Goal: Task Accomplishment & Management: Manage account settings

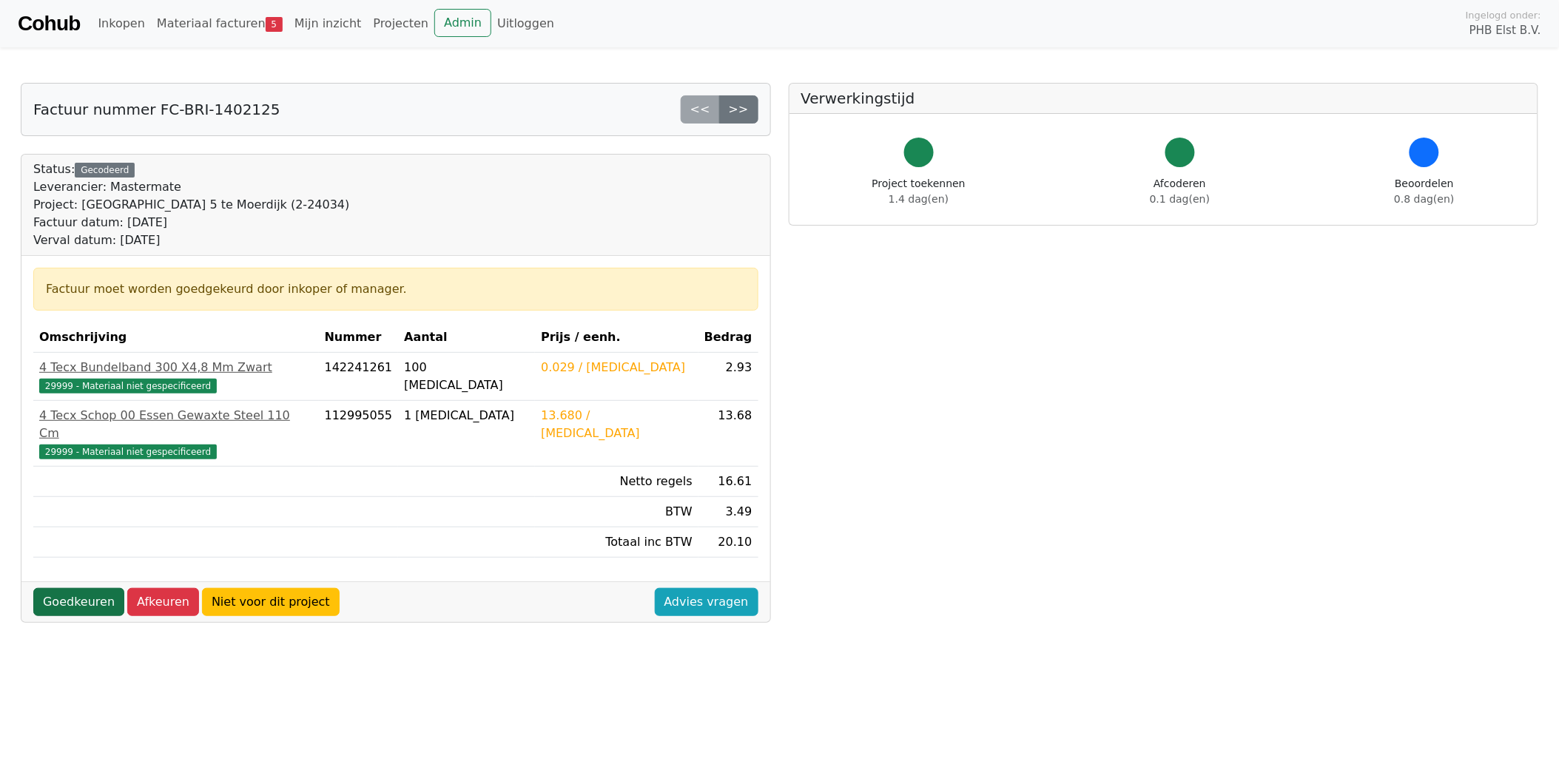
click at [79, 588] on link "Goedkeuren" at bounding box center [79, 602] width 91 height 28
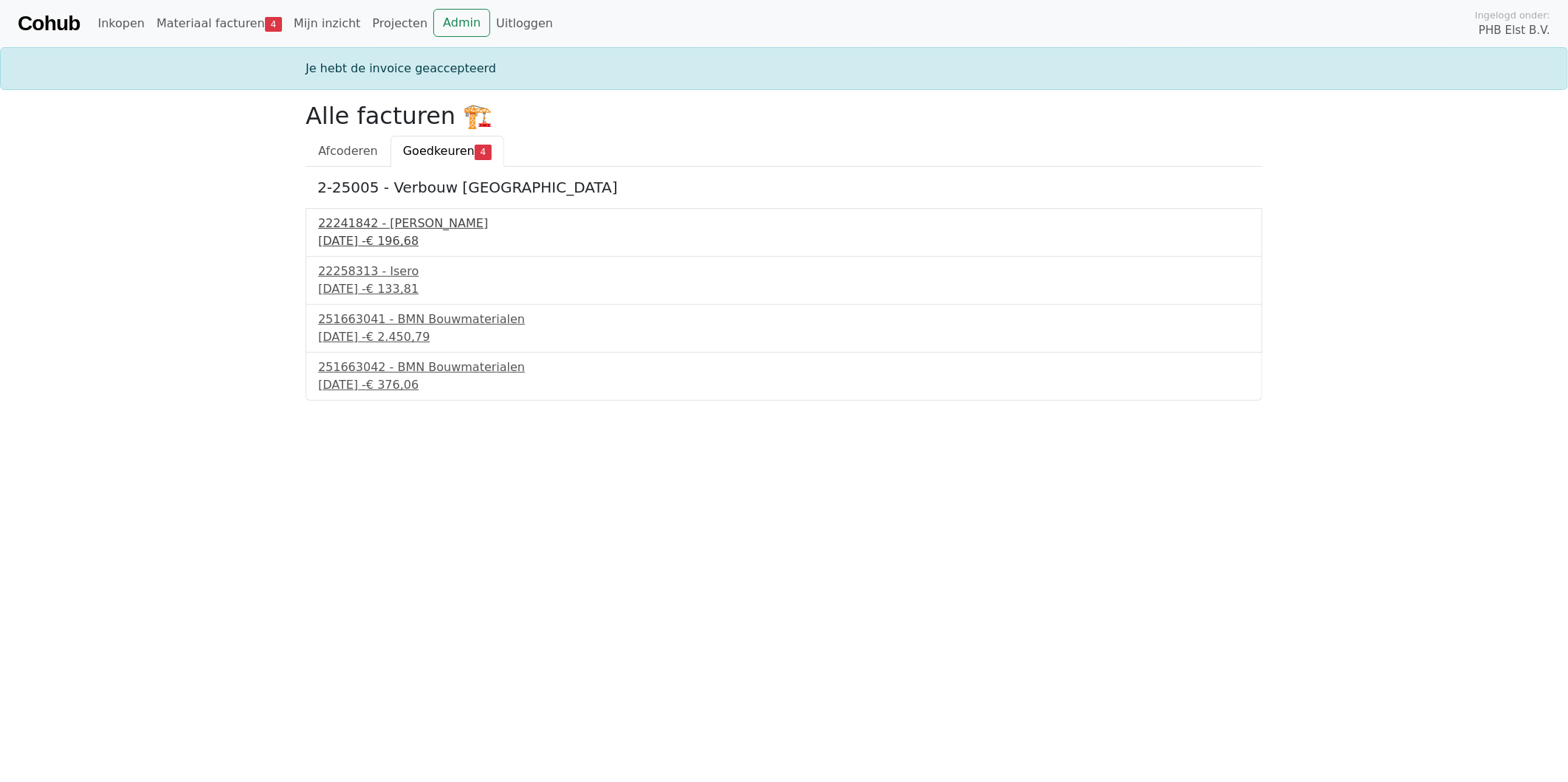
click at [374, 229] on div "22241842 - [PERSON_NAME]" at bounding box center [784, 223] width 931 height 18
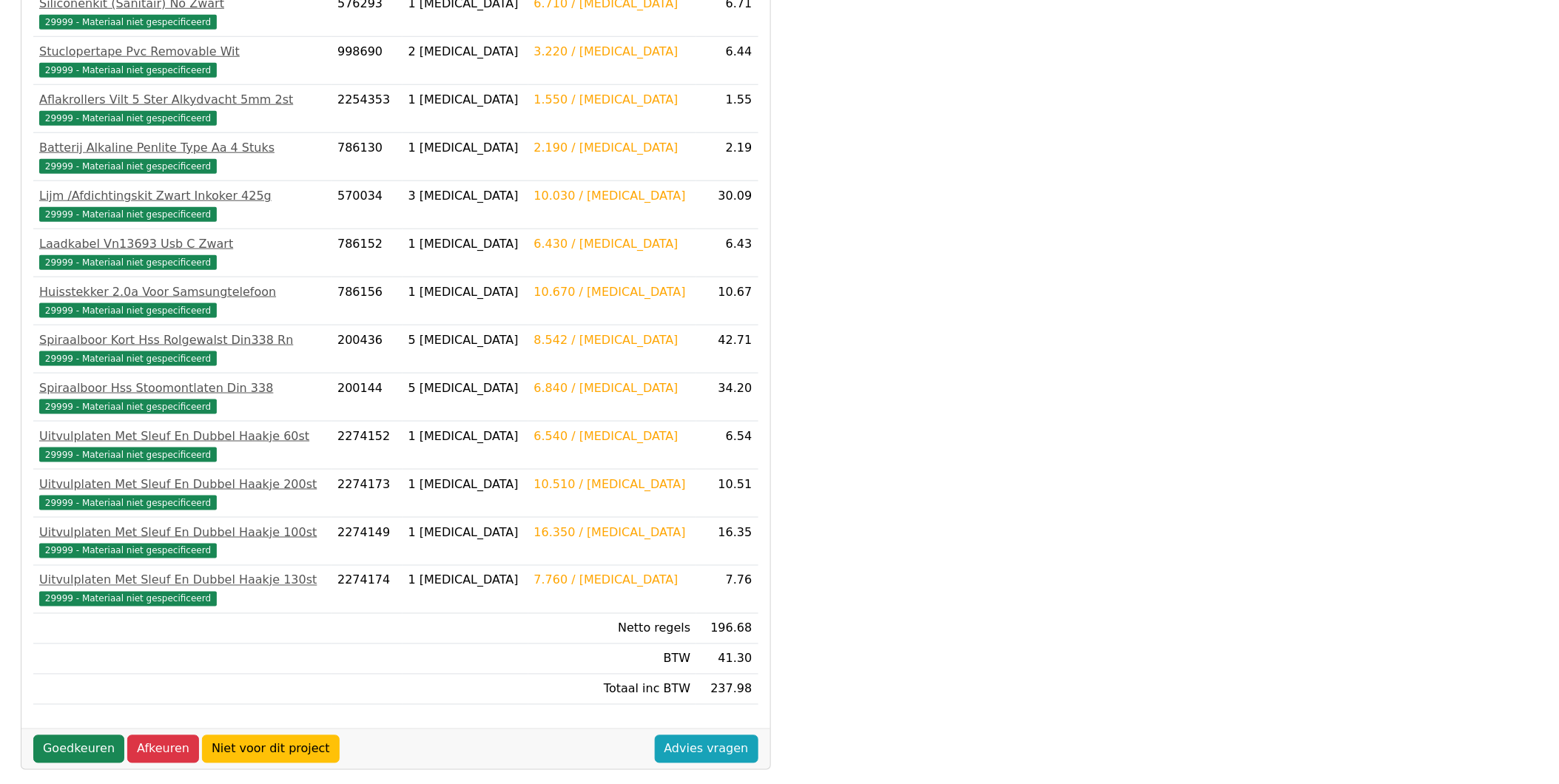
scroll to position [484, 0]
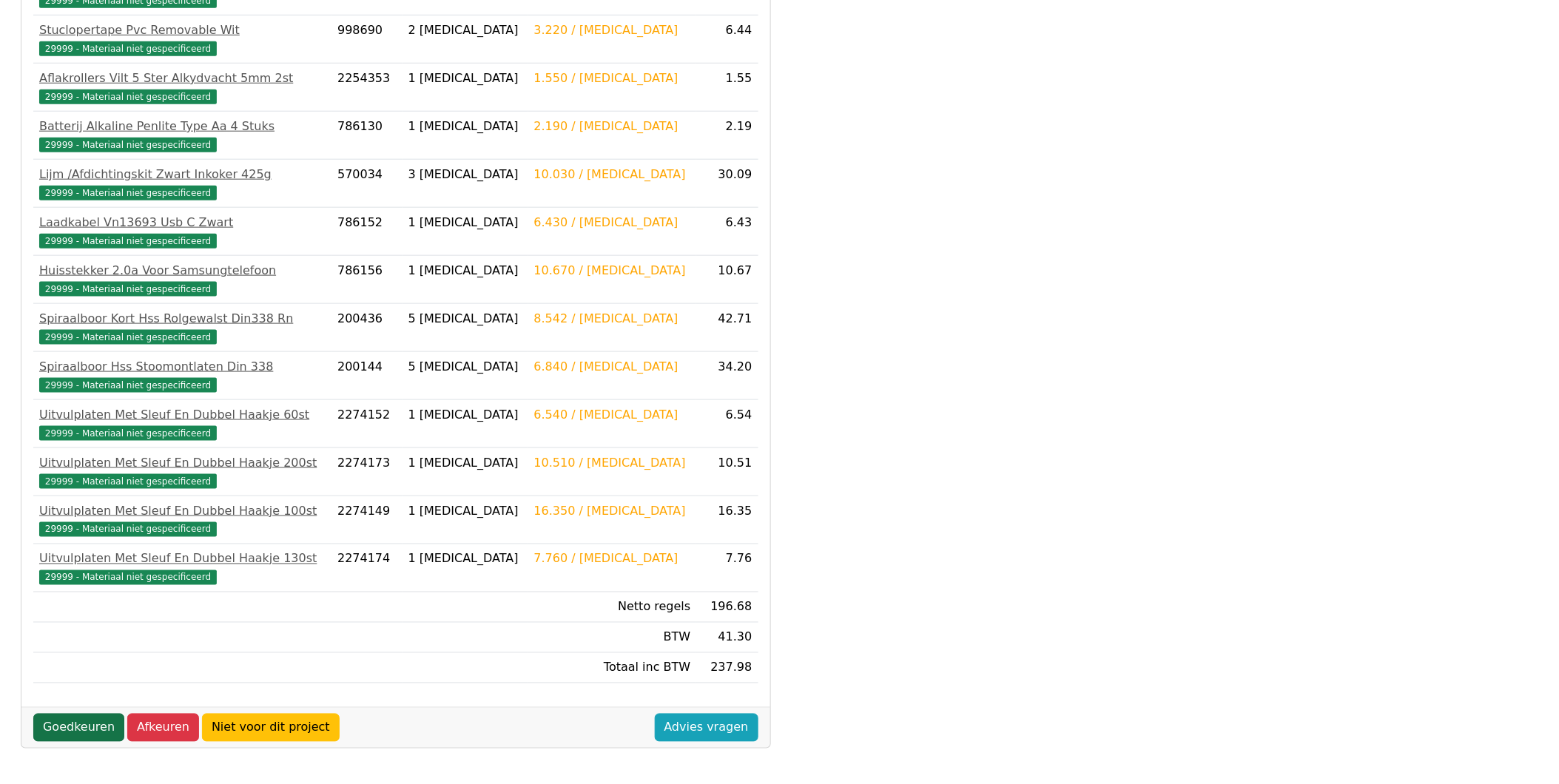
click at [86, 723] on link "Goedkeuren" at bounding box center [79, 728] width 91 height 28
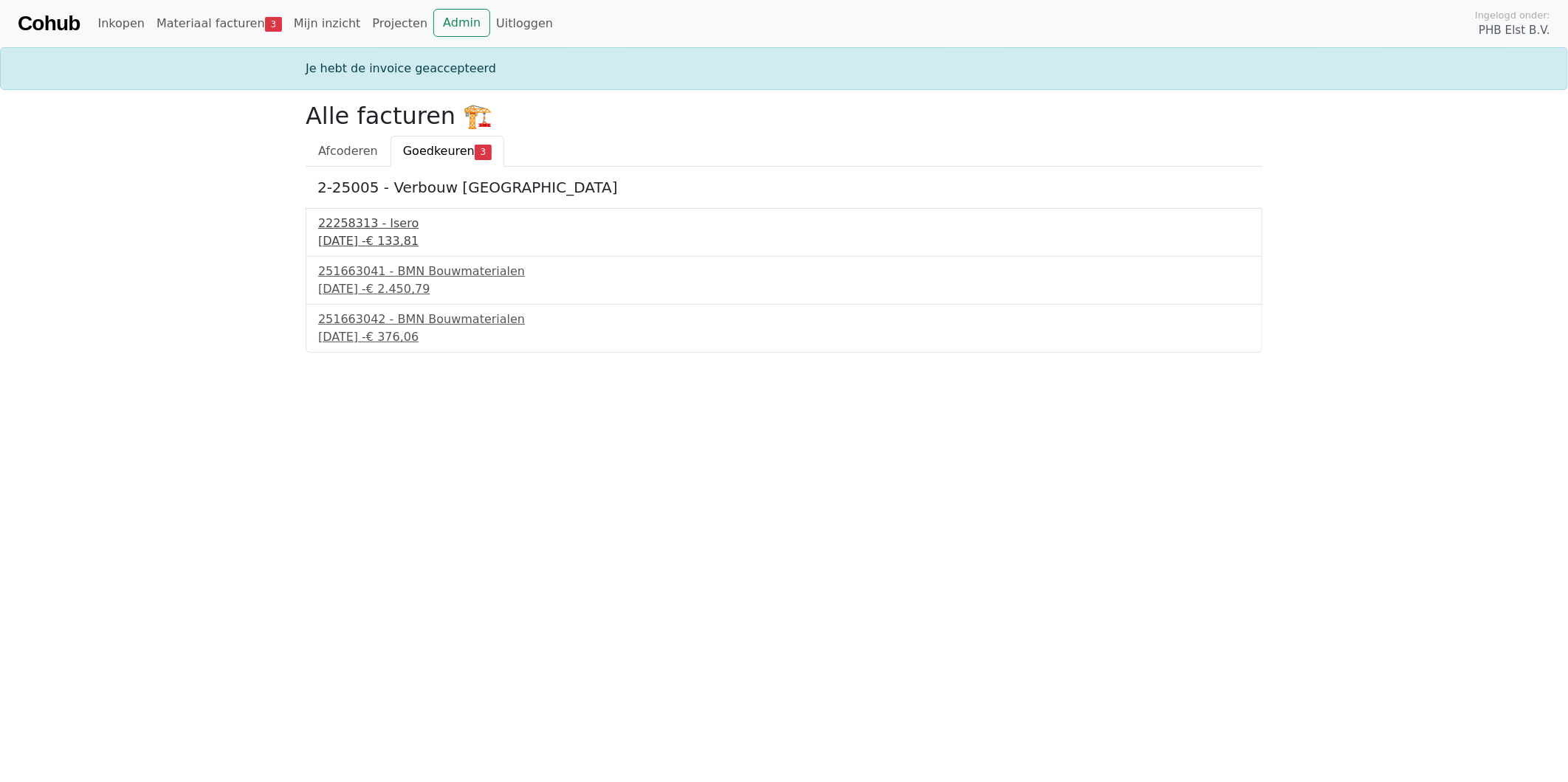
click at [388, 232] on div "22258313 - Isero" at bounding box center [784, 223] width 931 height 18
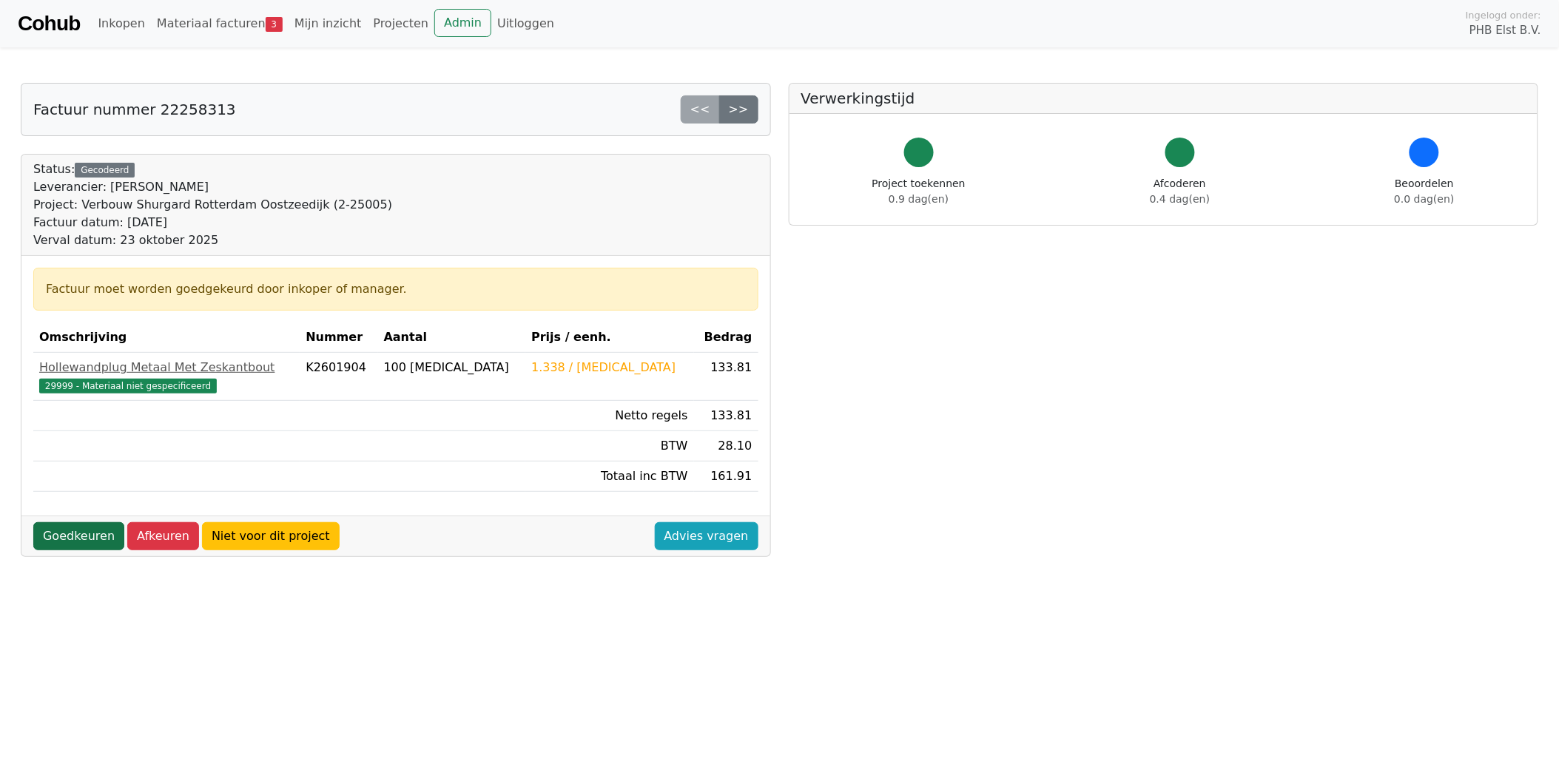
click at [77, 537] on link "Goedkeuren" at bounding box center [79, 536] width 91 height 28
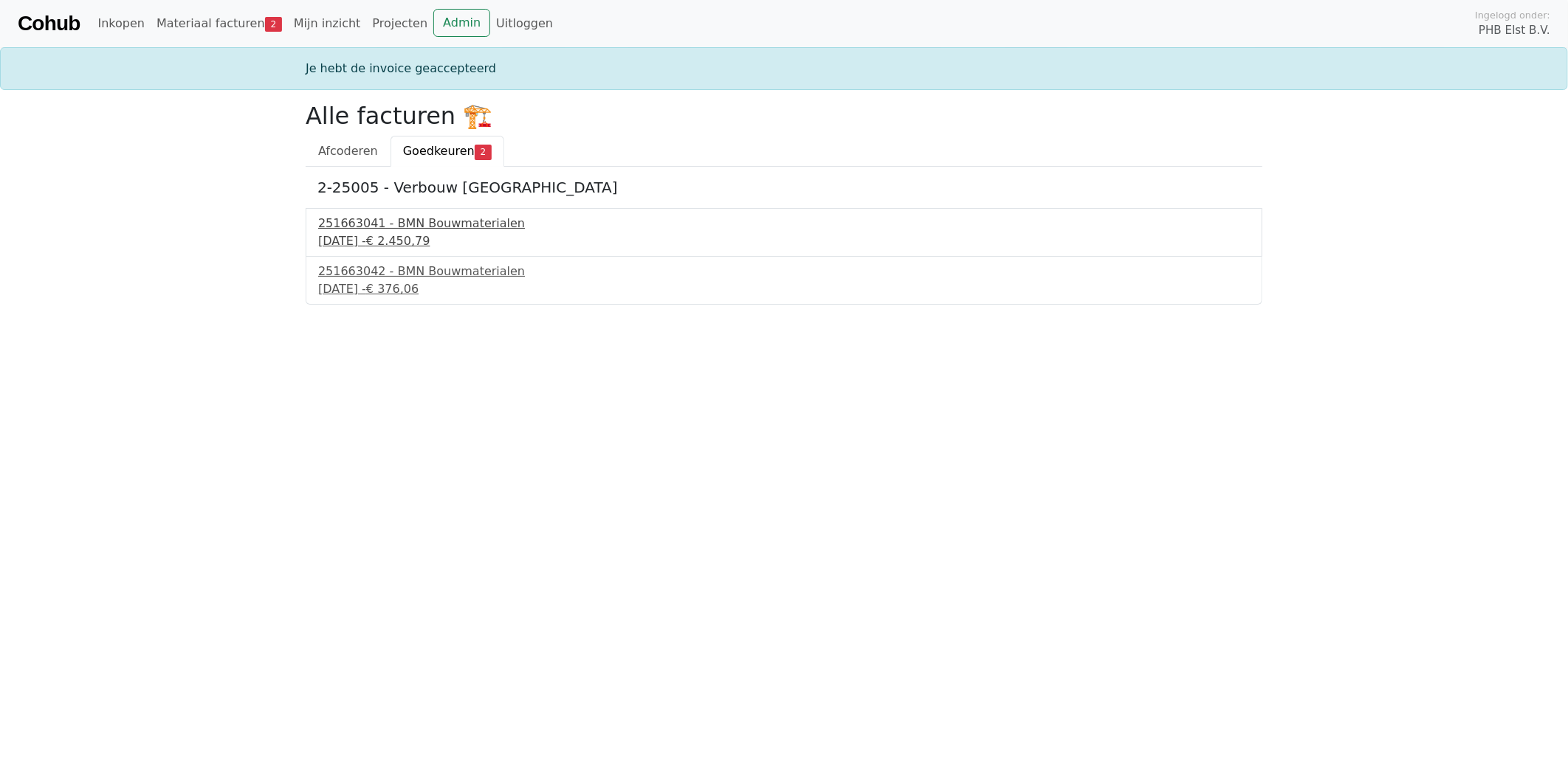
click at [372, 221] on div "251663041 - BMN Bouwmaterialen" at bounding box center [784, 223] width 931 height 18
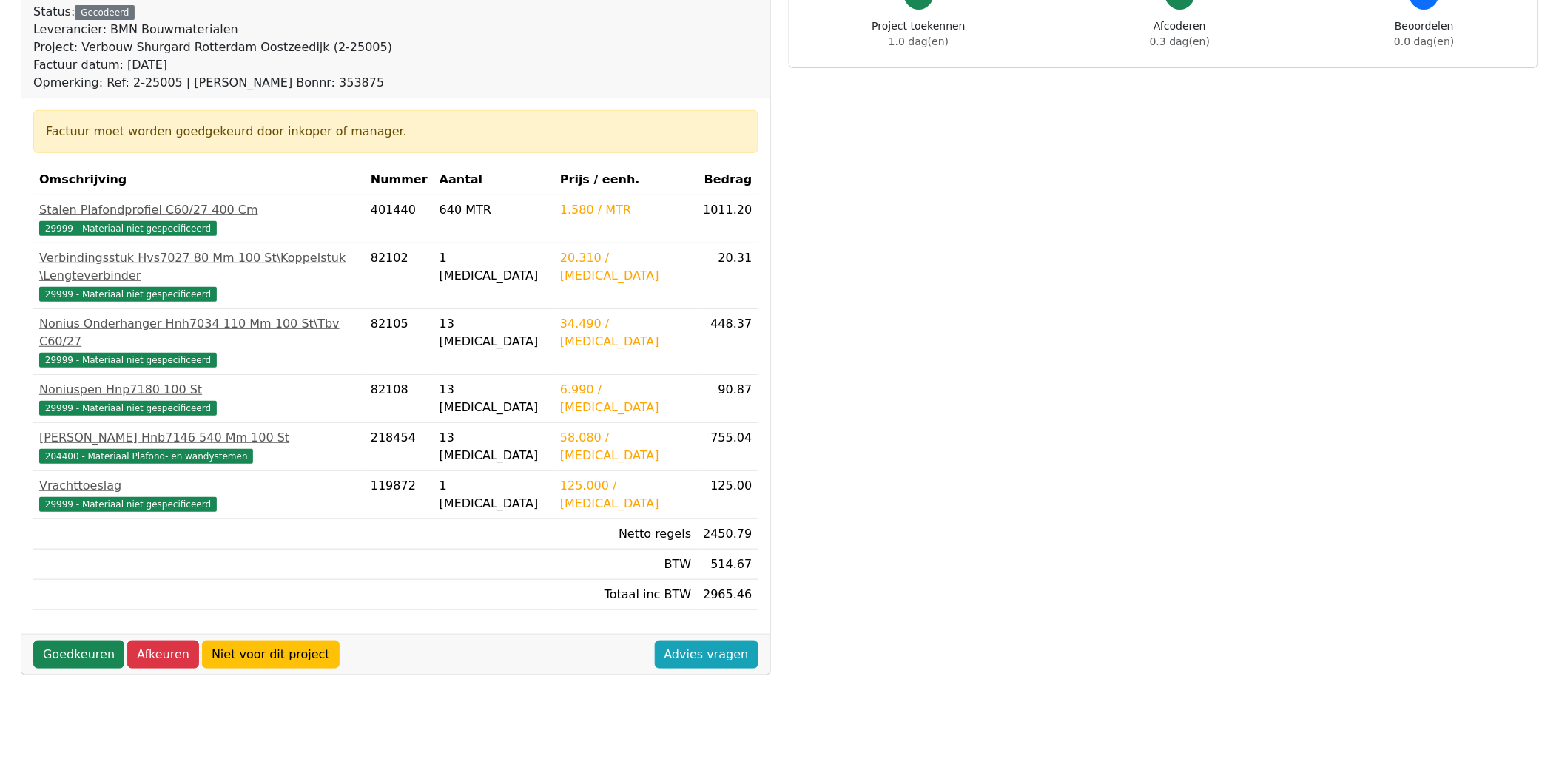
scroll to position [164, 0]
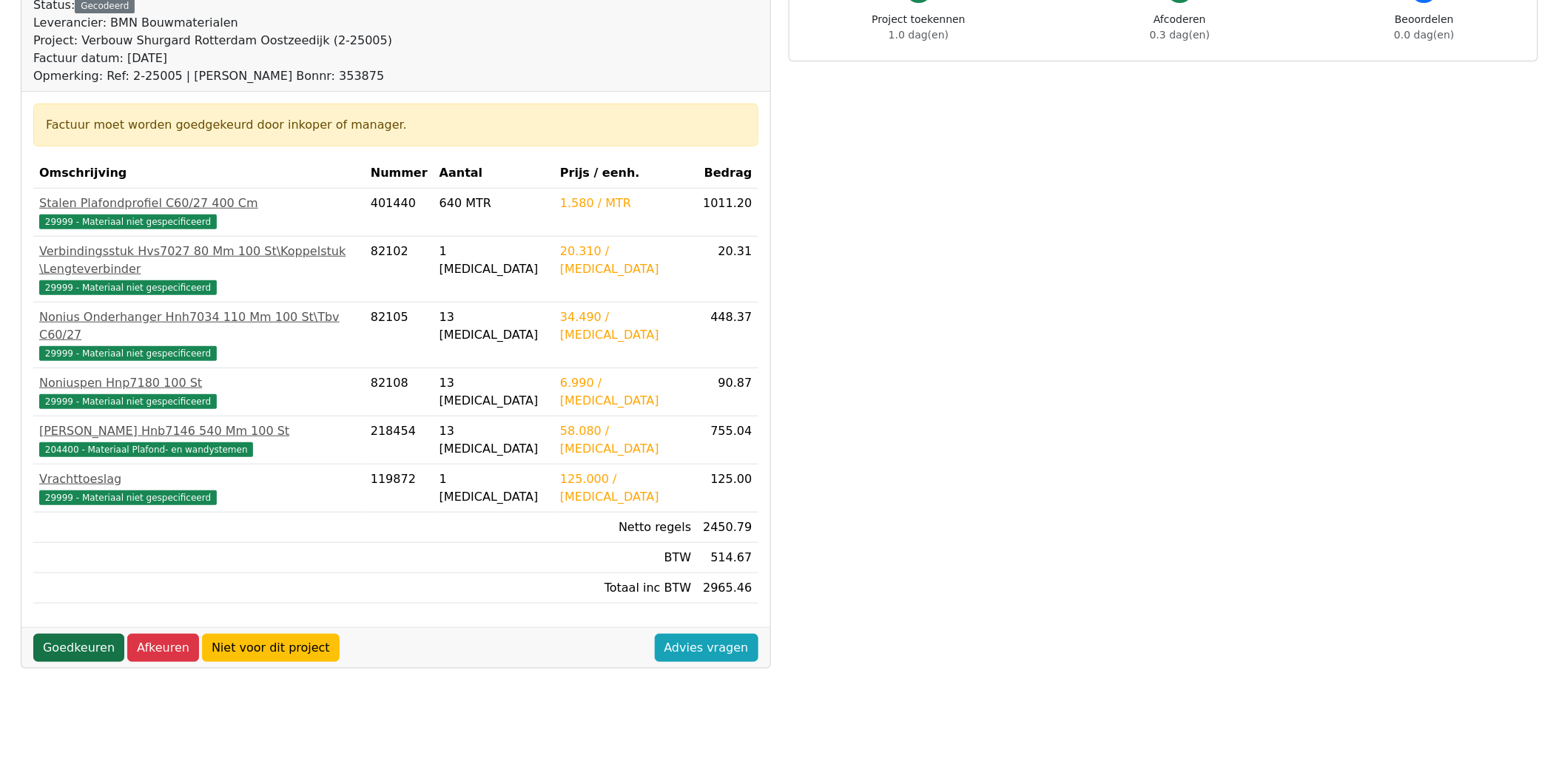
click at [61, 634] on link "Goedkeuren" at bounding box center [79, 648] width 91 height 28
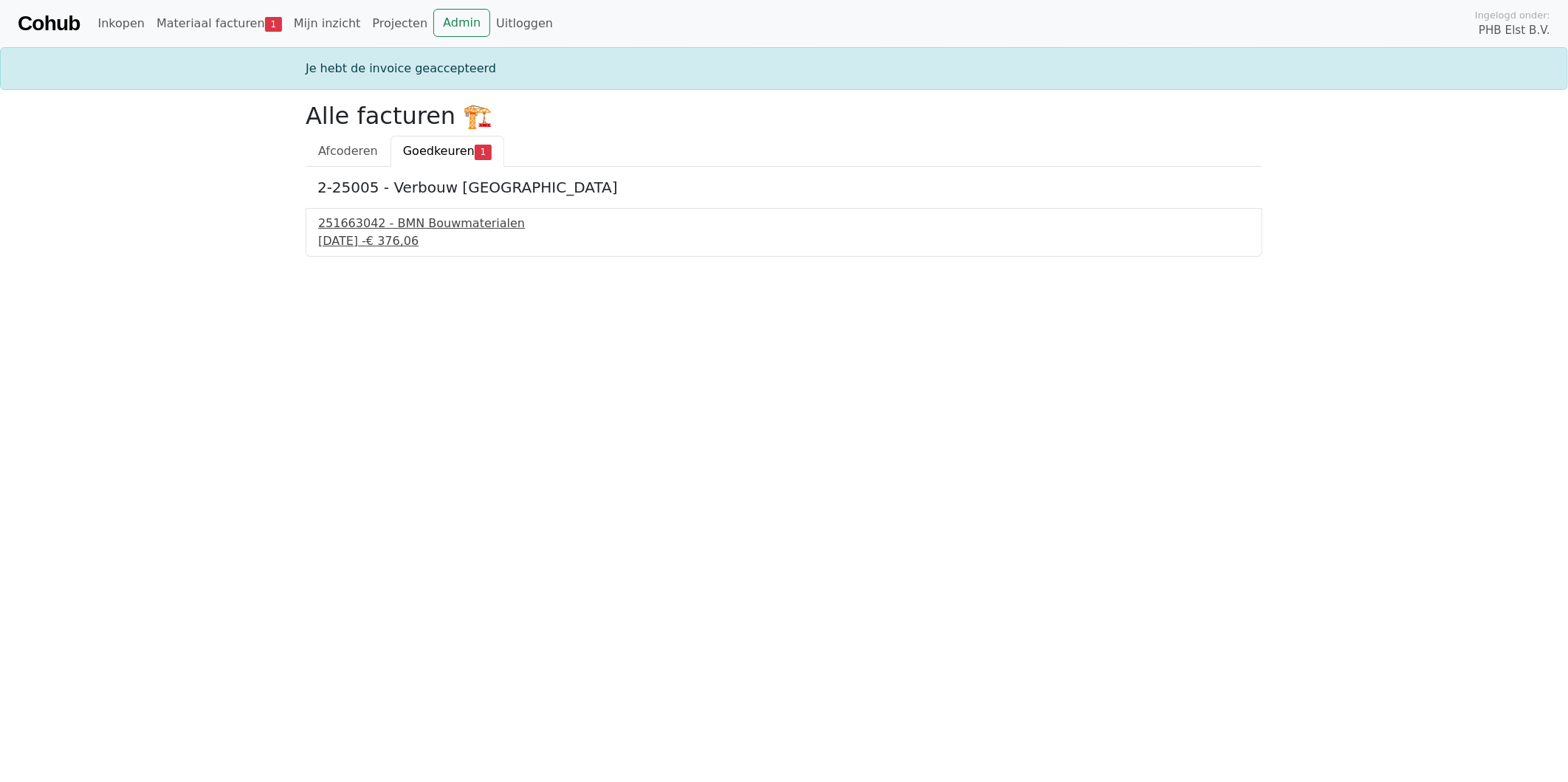
click at [401, 220] on div "251663042 - BMN Bouwmaterialen" at bounding box center [784, 223] width 931 height 18
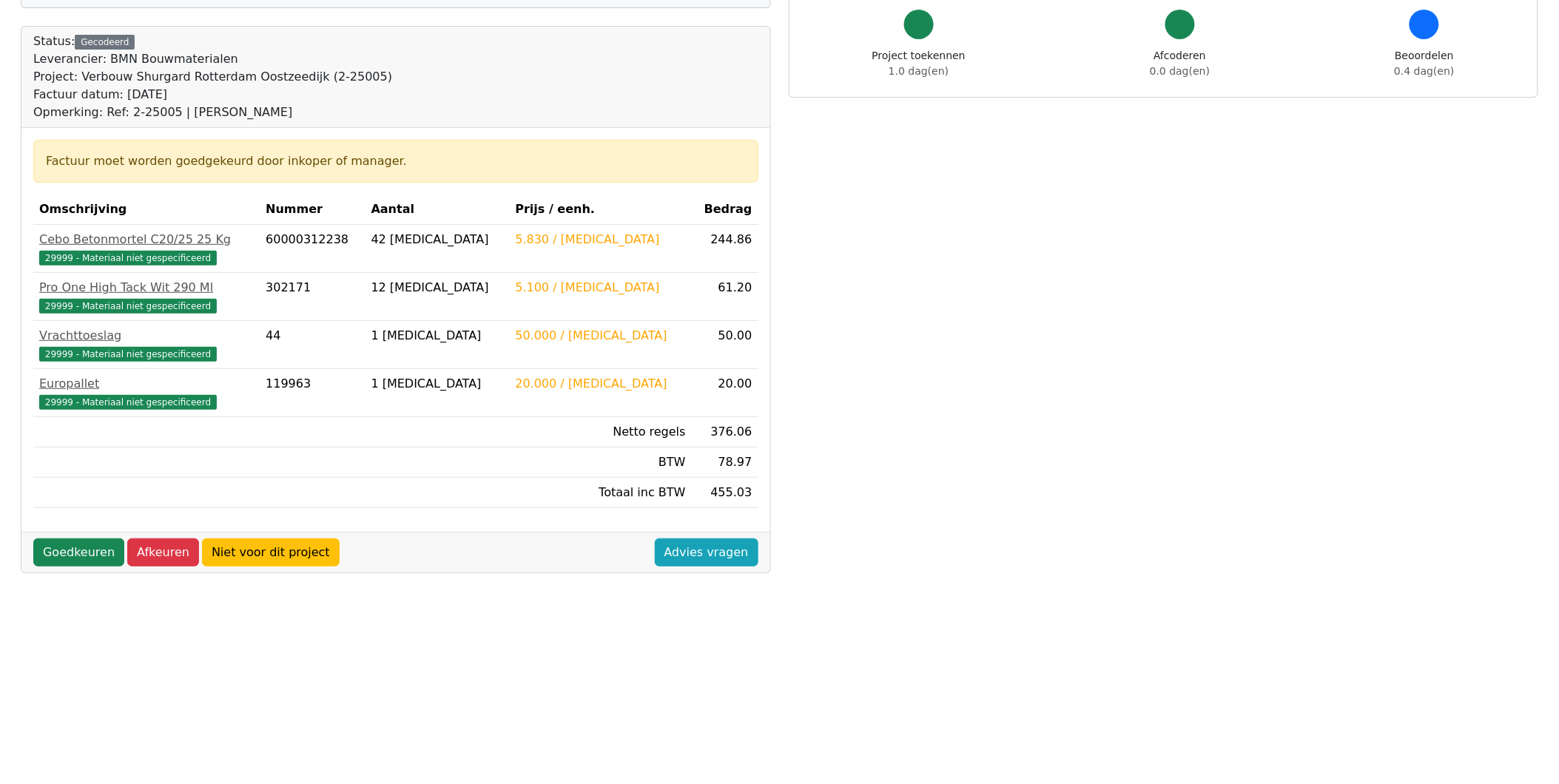
scroll to position [67, 0]
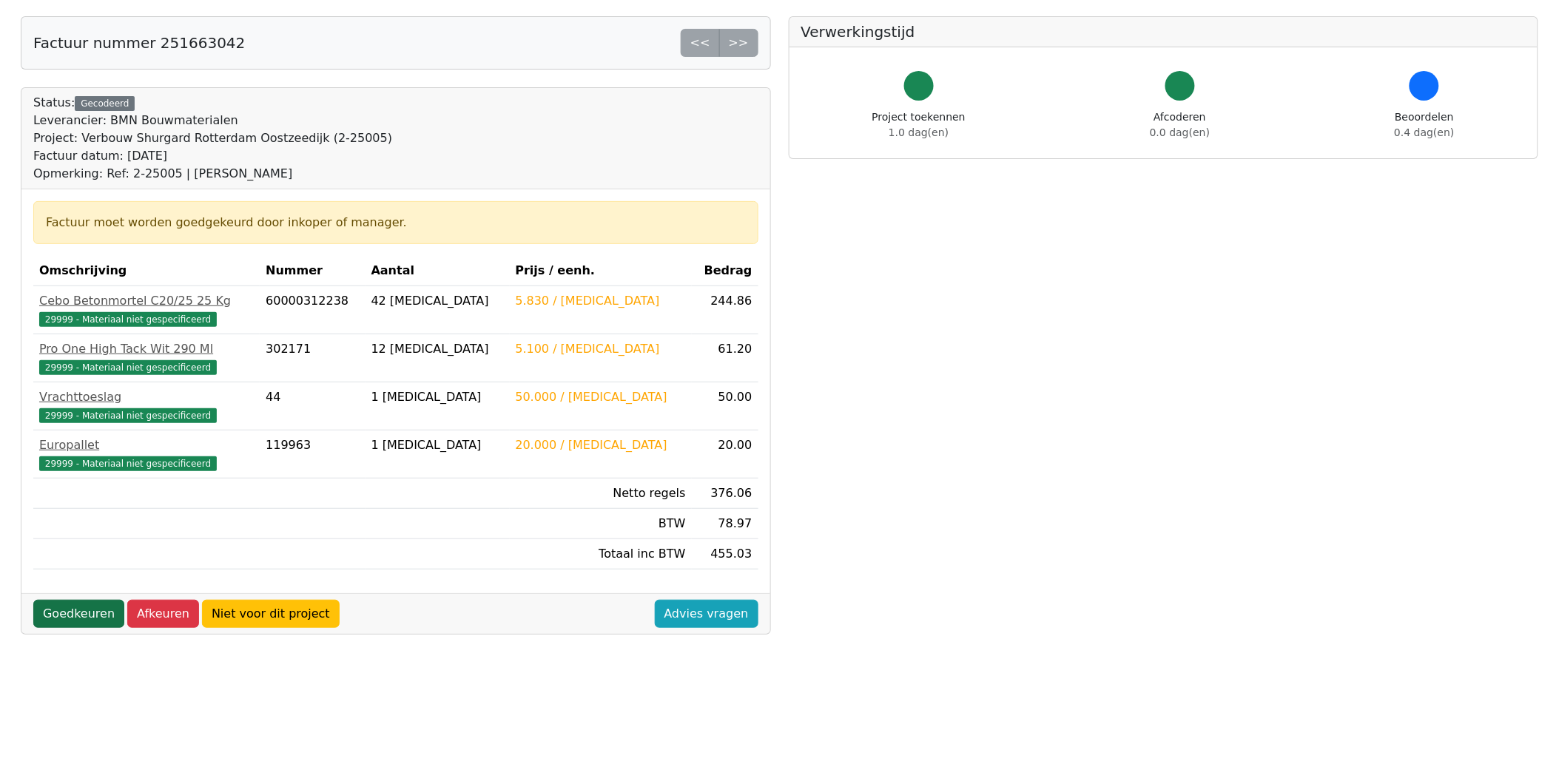
click at [68, 604] on link "Goedkeuren" at bounding box center [79, 614] width 91 height 28
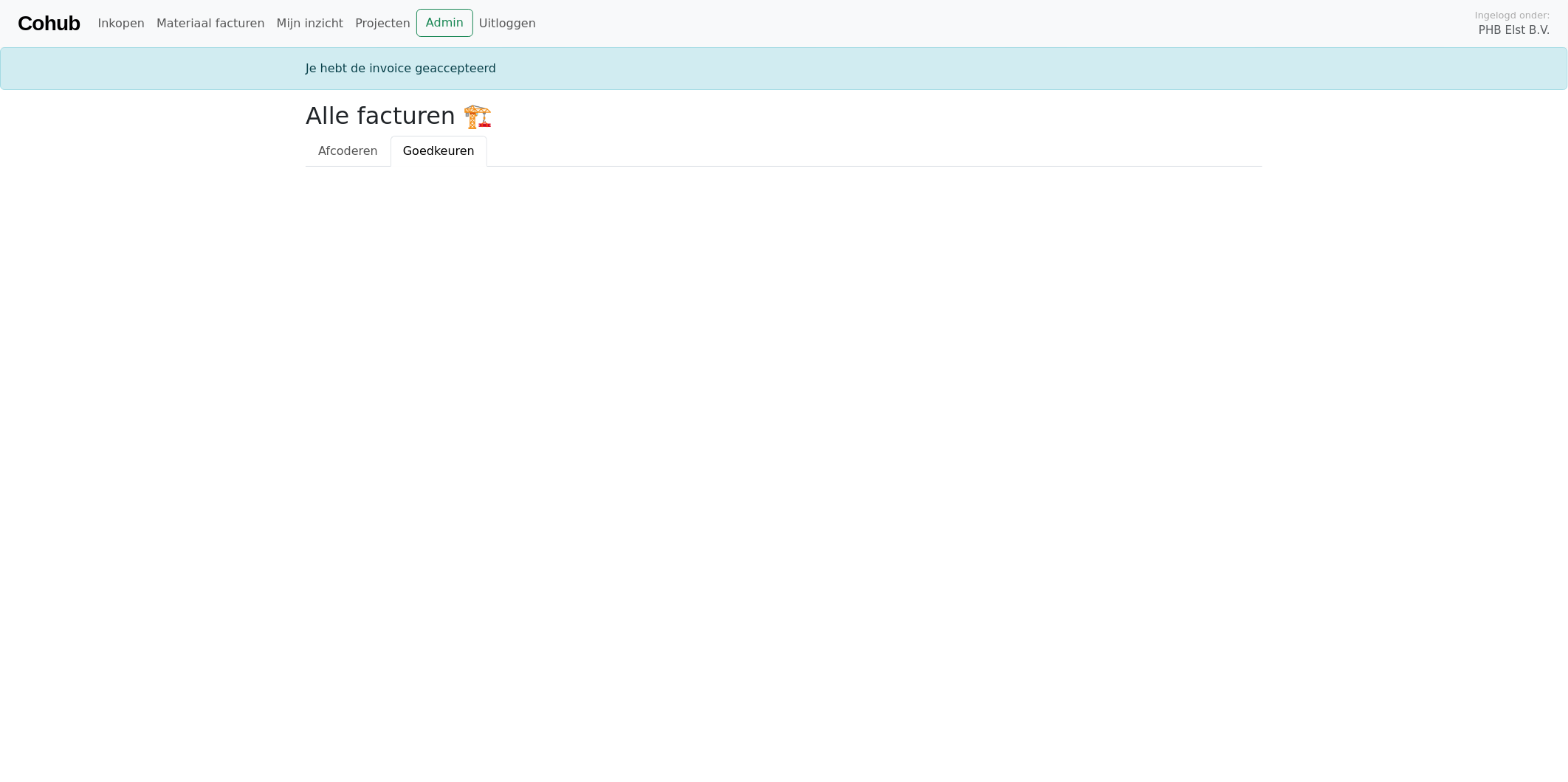
drag, startPoint x: 40, startPoint y: 3, endPoint x: 505, endPoint y: 196, distance: 503.5
click at [506, 167] on html "Cohub Inkopen Materiaal facturen Mijn inzicht Projecten Admin Uitloggen Ingelog…" at bounding box center [784, 83] width 1568 height 167
